Goal: Navigation & Orientation: Find specific page/section

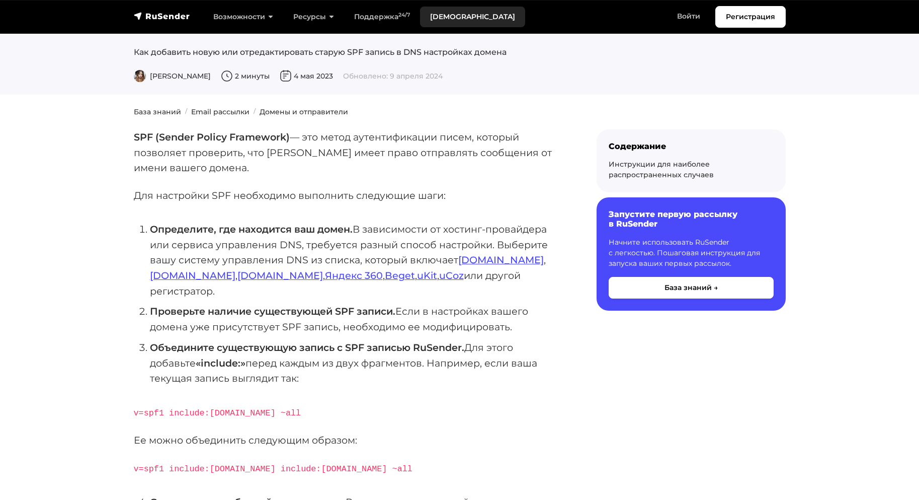
scroll to position [46, 0]
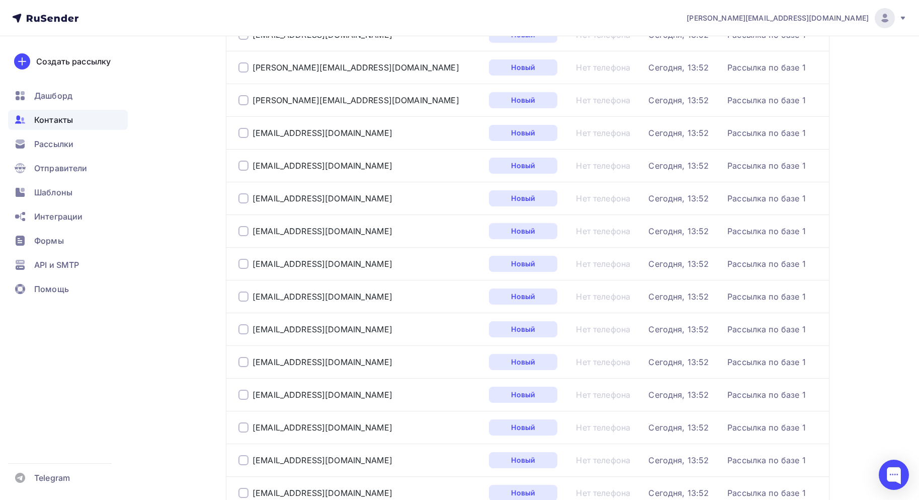
scroll to position [503, 0]
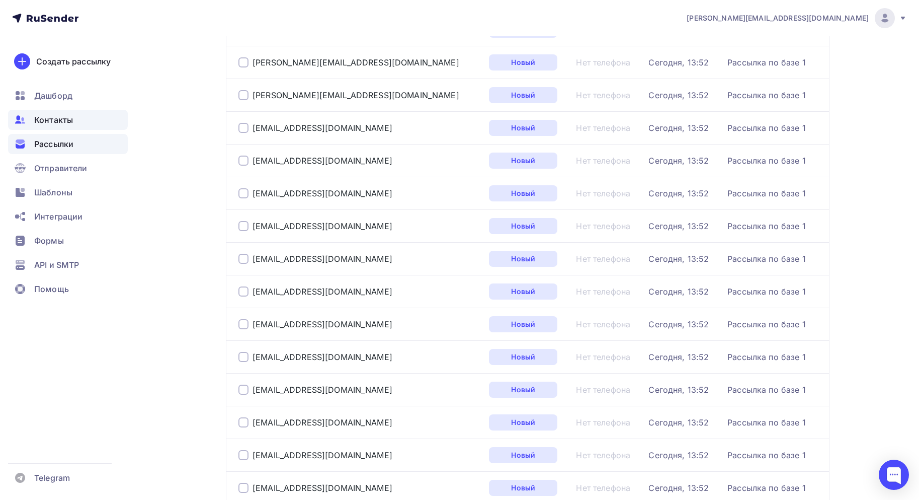
click at [30, 136] on div "Рассылки" at bounding box center [68, 144] width 120 height 20
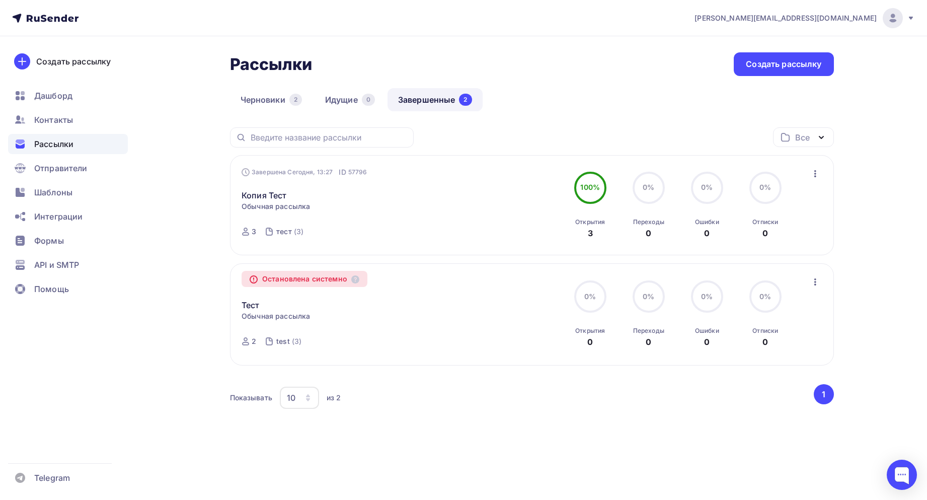
click at [63, 254] on ul "Дашборд Контакты Рассылки Отправители Шаблоны Интеграции Формы API и SMTP Помощь" at bounding box center [68, 195] width 120 height 219
click at [50, 270] on span "API и SMTP" at bounding box center [56, 265] width 45 height 12
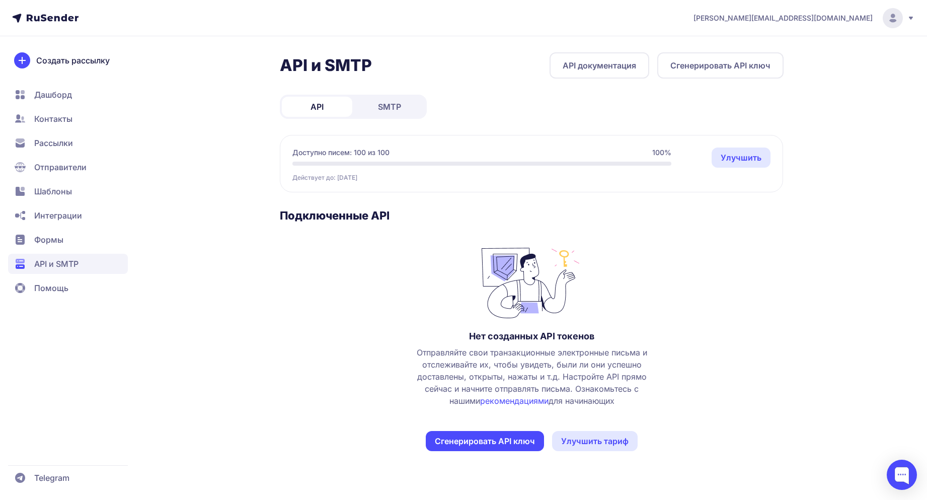
click at [43, 188] on span "Шаблоны" at bounding box center [53, 191] width 38 height 12
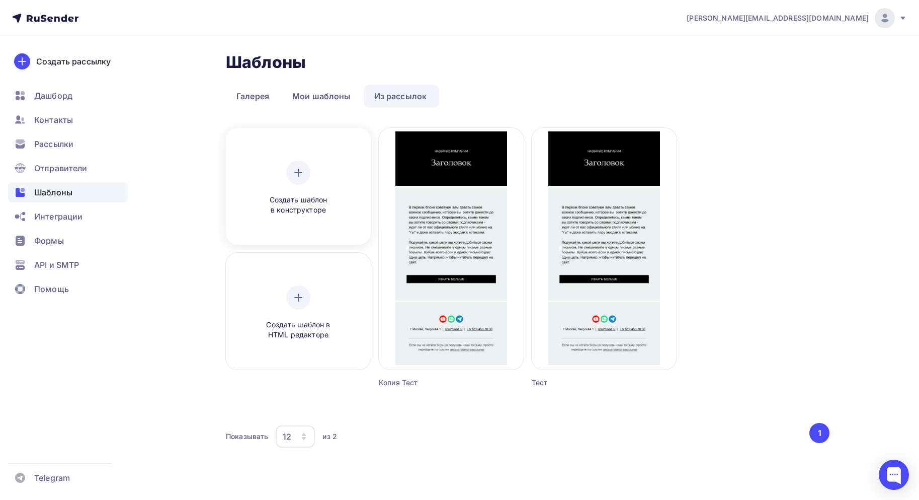
click at [308, 175] on div at bounding box center [298, 173] width 24 height 24
